Goal: Navigation & Orientation: Find specific page/section

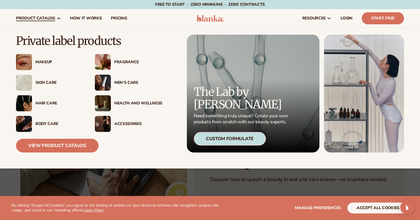
click at [44, 63] on div "Makeup" at bounding box center [59, 62] width 48 height 5
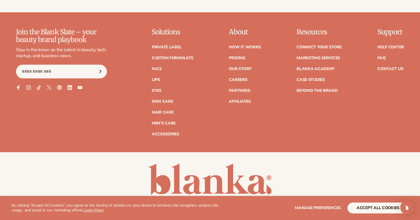
scroll to position [1052, 0]
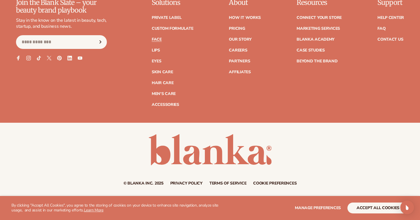
click at [158, 39] on link "Face" at bounding box center [157, 39] width 10 height 4
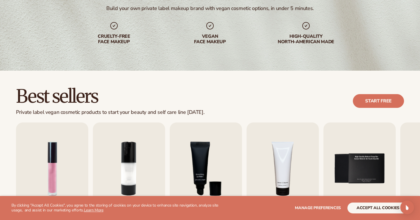
scroll to position [166, 0]
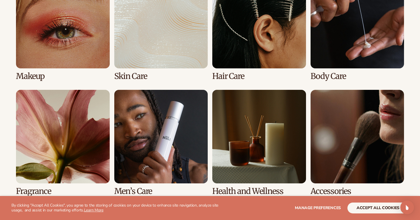
scroll to position [695, 0]
